Goal: Task Accomplishment & Management: Use online tool/utility

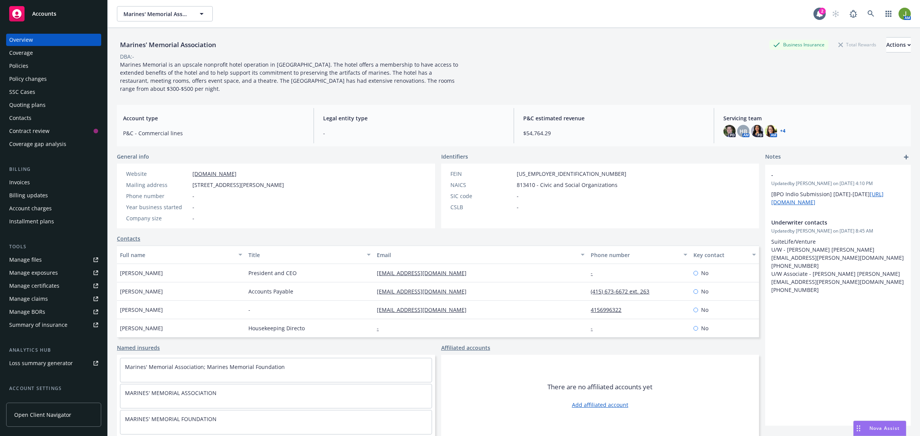
click at [24, 62] on div "Policies" at bounding box center [18, 66] width 19 height 12
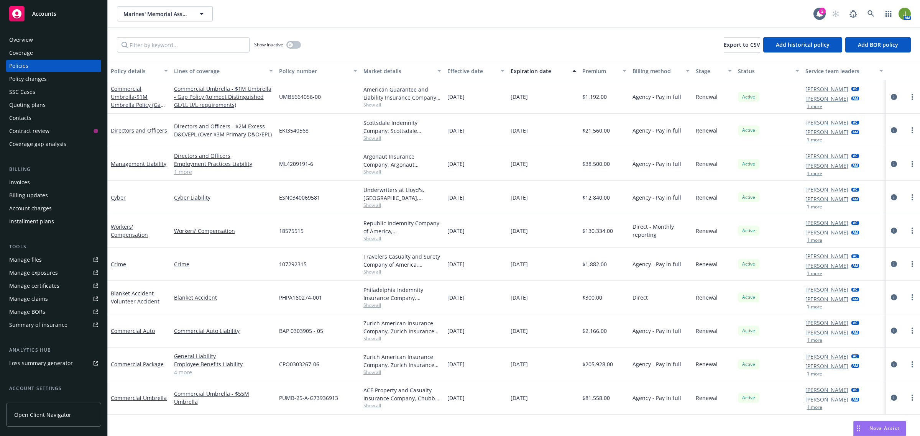
click at [53, 101] on div "Quoting plans" at bounding box center [53, 105] width 89 height 12
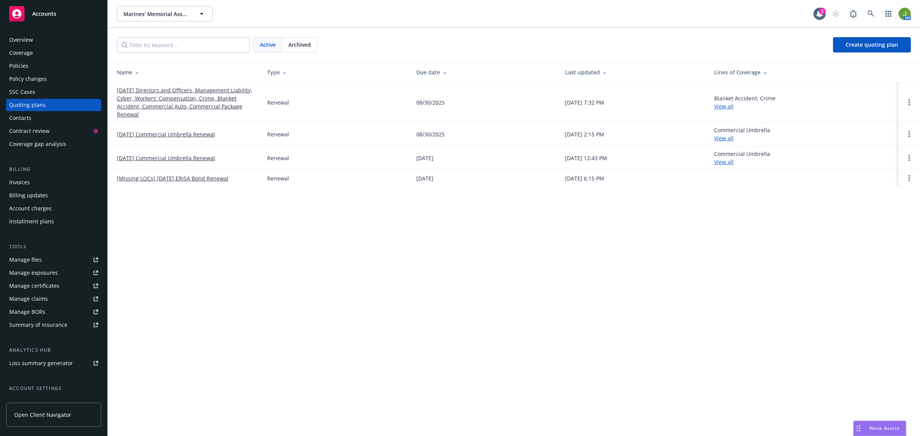
click at [150, 98] on link "[DATE] Directors and Officers, Management Liability, Cyber, Workers' Compensati…" at bounding box center [186, 102] width 138 height 32
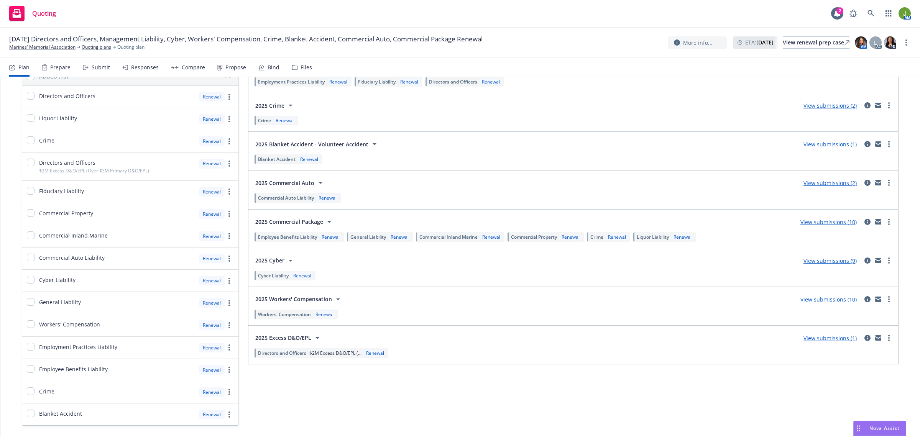
scroll to position [106, 0]
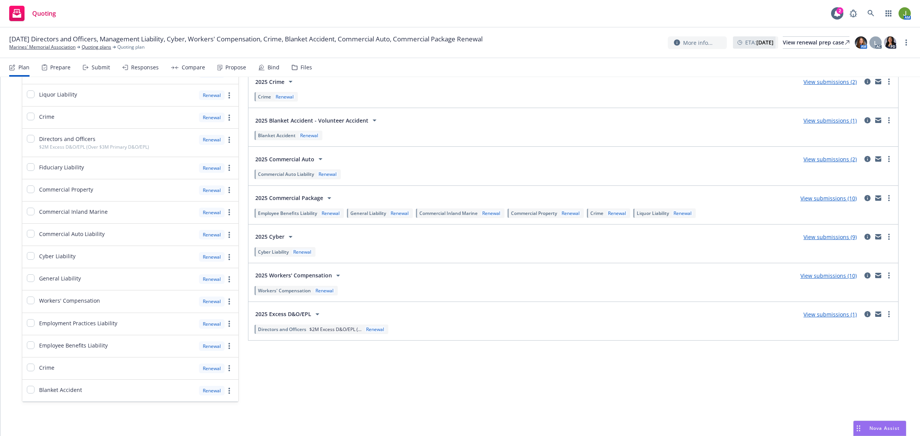
click at [839, 196] on link "View submissions (10)" at bounding box center [828, 198] width 56 height 7
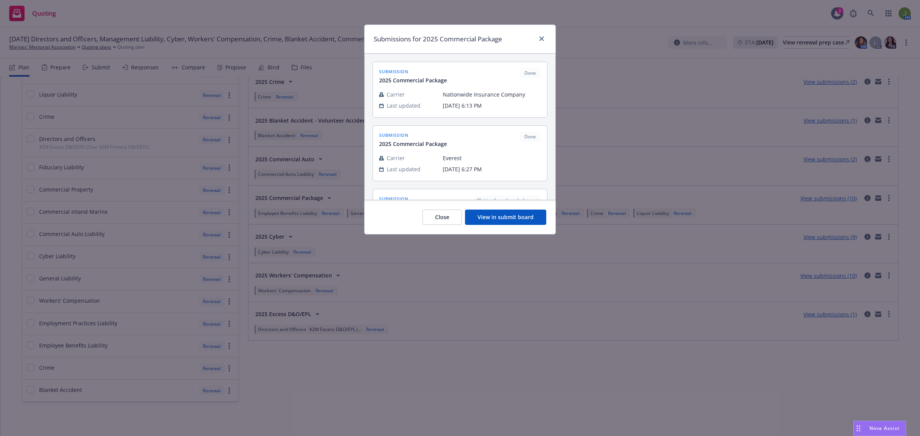
click at [501, 217] on button "View in submit board" at bounding box center [505, 217] width 81 height 15
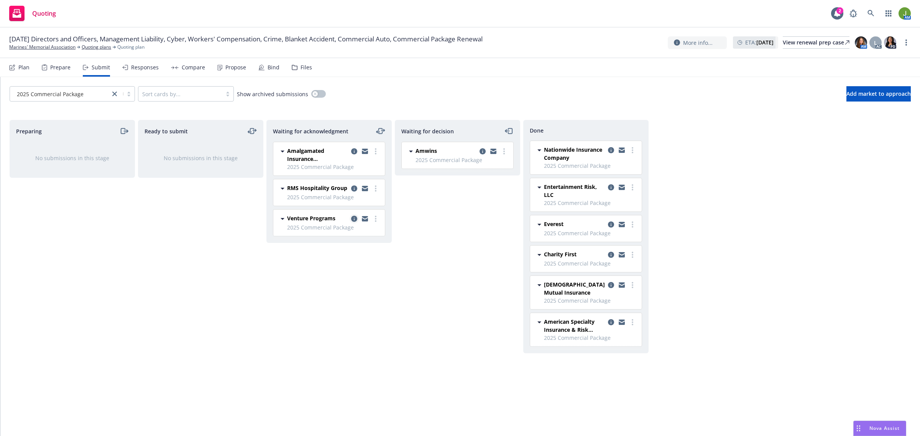
click at [355, 217] on icon "copy logging email" at bounding box center [354, 219] width 6 height 6
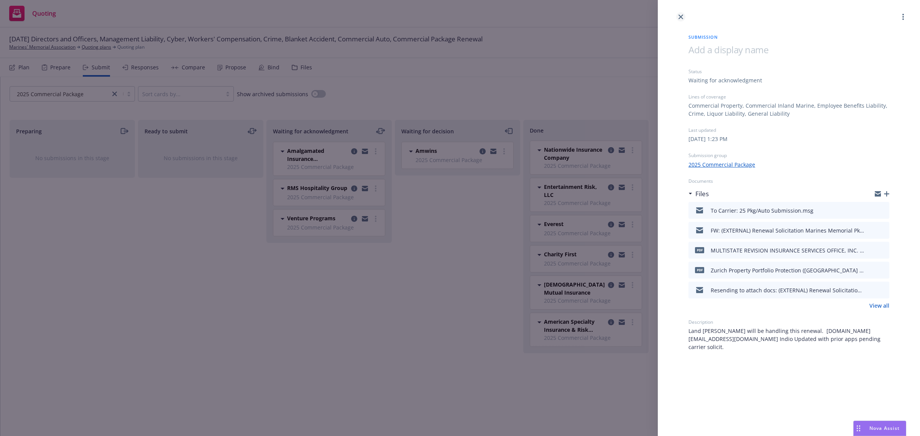
click at [681, 18] on icon "close" at bounding box center [681, 17] width 5 height 5
